Goal: Transaction & Acquisition: Purchase product/service

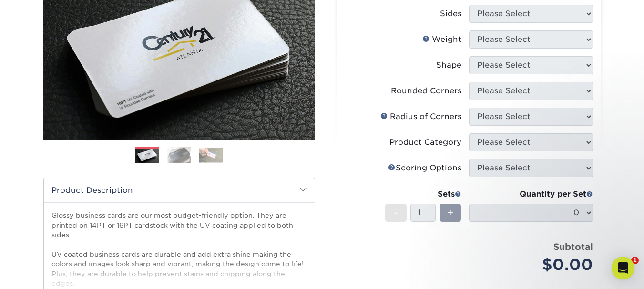
scroll to position [95, 0]
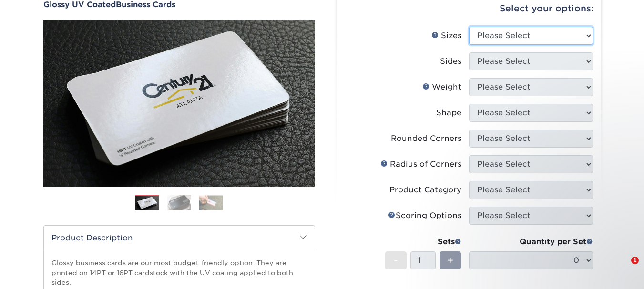
click at [527, 30] on select "Please Select 1.5" x 3.5" - Mini 1.75" x 3.5" - Mini 2" x 2" - Square 2" x 3" -…" at bounding box center [531, 36] width 124 height 18
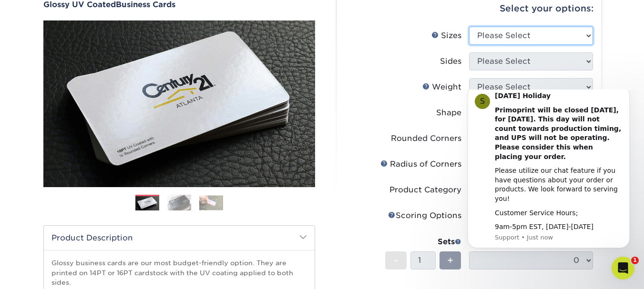
scroll to position [0, 0]
select select "1.50x3.50"
click at [469, 27] on select "Please Select 1.5" x 3.5" - Mini 1.75" x 3.5" - Mini 2" x 2" - Square 2" x 3" -…" at bounding box center [531, 36] width 124 height 18
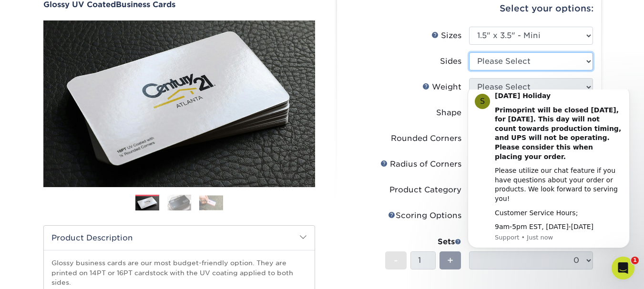
click at [518, 66] on select "Please Select Print Both Sides Print Front Only" at bounding box center [531, 61] width 124 height 18
select select "13abbda7-1d64-4f25-8bb2-c179b224825d"
click at [469, 52] on select "Please Select Print Both Sides Print Front Only" at bounding box center [531, 61] width 124 height 18
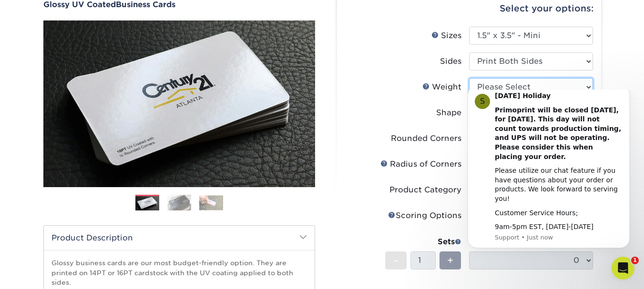
click at [515, 79] on select "Please Select 16PT 14PT" at bounding box center [531, 87] width 124 height 18
select select "16PT"
click at [469, 78] on select "Please Select 16PT 14PT" at bounding box center [531, 87] width 124 height 18
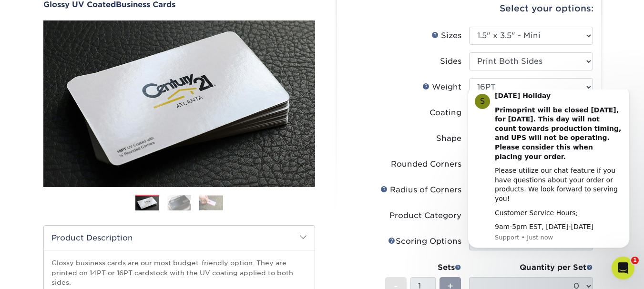
click at [421, 125] on li "Coating" at bounding box center [469, 117] width 248 height 26
click at [625, 91] on icon "Dismiss notification" at bounding box center [627, 88] width 5 height 5
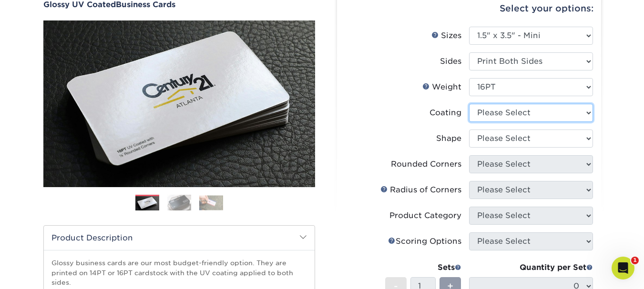
click at [542, 113] on select at bounding box center [531, 113] width 124 height 18
select select "1e8116af-acfc-44b1-83dc-8181aa338834"
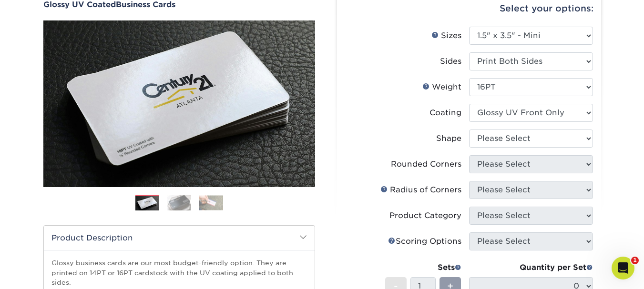
click at [469, 104] on select at bounding box center [531, 113] width 124 height 18
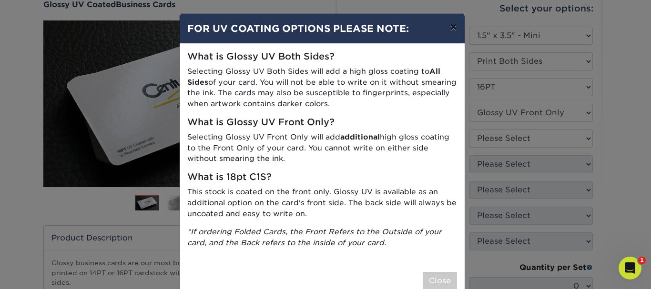
click at [451, 25] on button "×" at bounding box center [453, 27] width 22 height 27
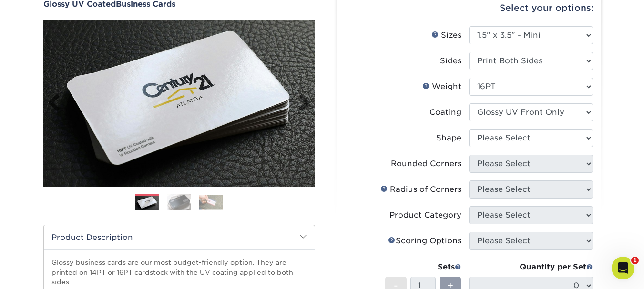
scroll to position [95, 0]
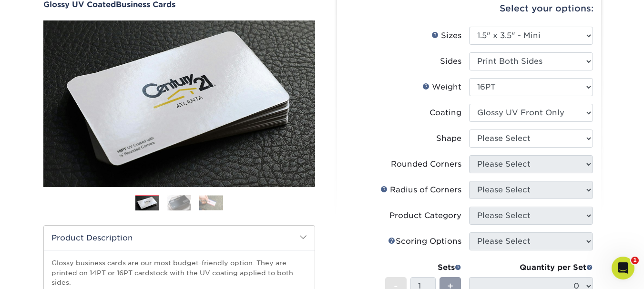
click at [174, 200] on img at bounding box center [179, 203] width 24 height 17
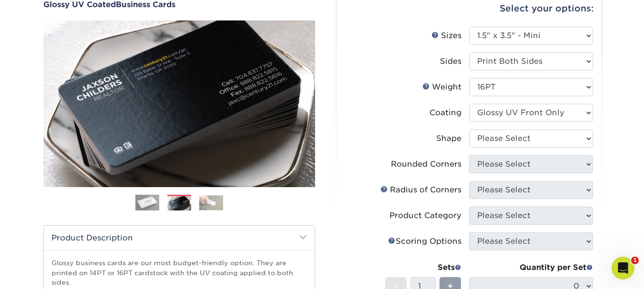
click at [193, 201] on ol at bounding box center [179, 206] width 272 height 23
click at [215, 205] on img at bounding box center [211, 202] width 24 height 15
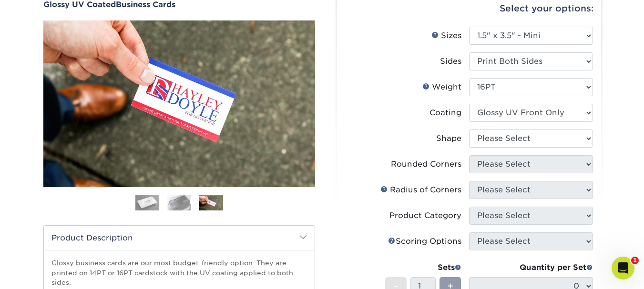
click at [157, 206] on img at bounding box center [147, 203] width 24 height 24
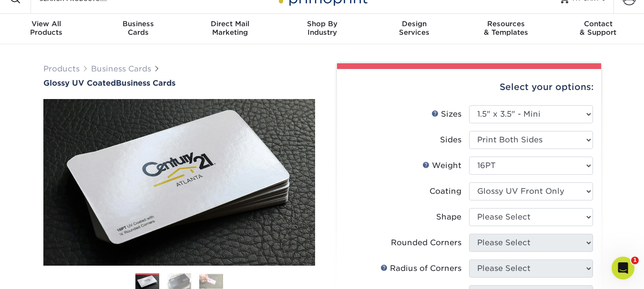
scroll to position [0, 0]
